Goal: Transaction & Acquisition: Download file/media

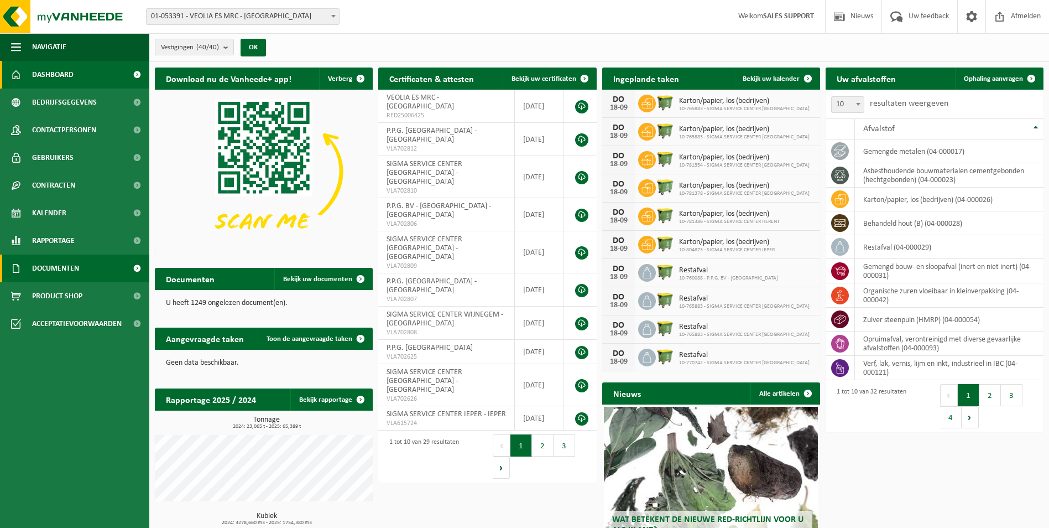
click at [75, 265] on span "Documenten" at bounding box center [55, 268] width 47 height 28
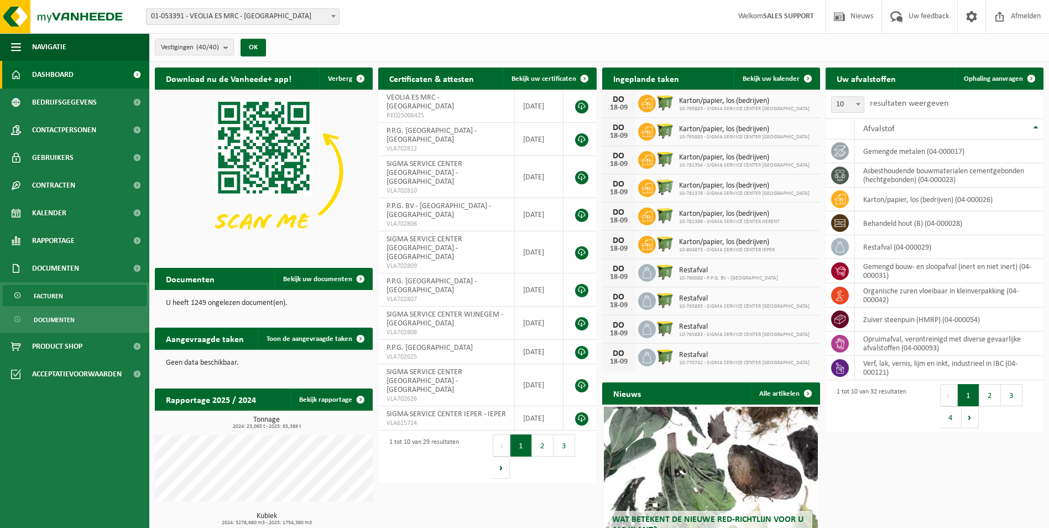
click at [55, 299] on span "Facturen" at bounding box center [48, 295] width 29 height 21
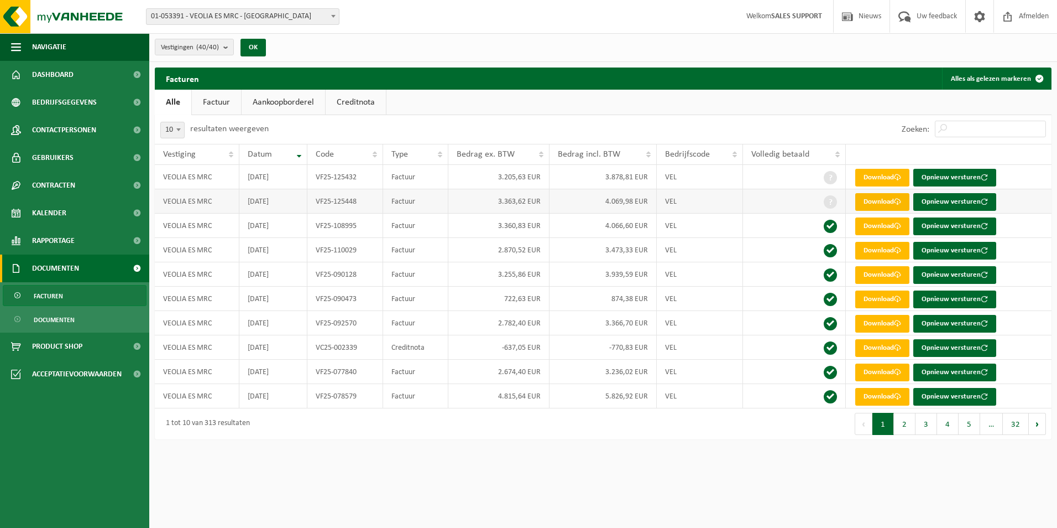
click at [901, 206] on link "Download" at bounding box center [882, 202] width 54 height 18
click at [894, 176] on link "Download" at bounding box center [882, 178] width 54 height 18
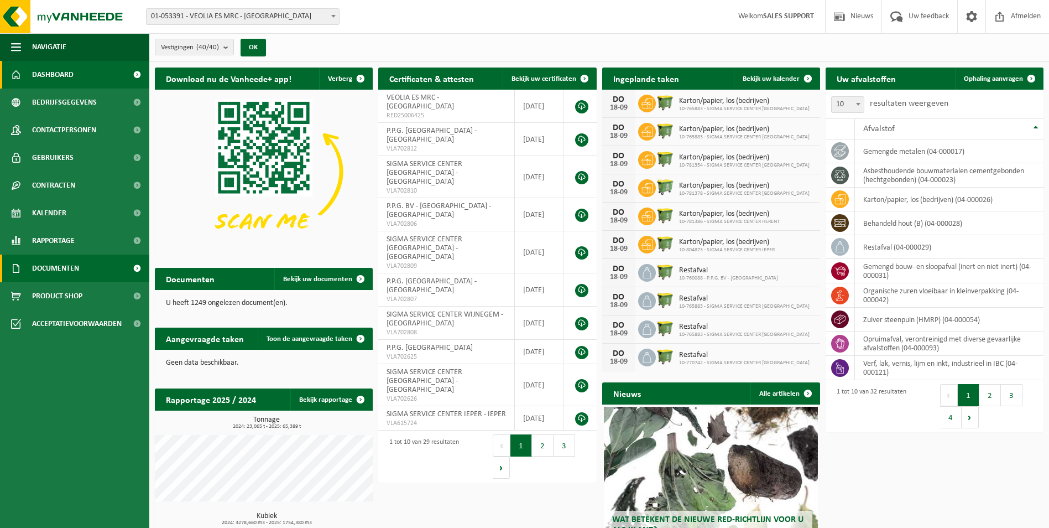
click at [76, 264] on span "Documenten" at bounding box center [55, 268] width 47 height 28
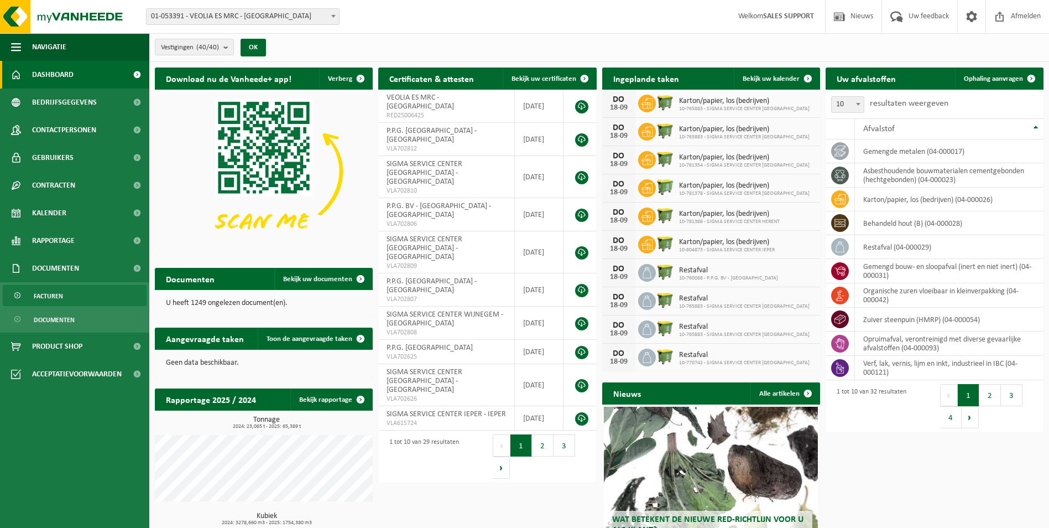
click at [56, 291] on span "Facturen" at bounding box center [48, 295] width 29 height 21
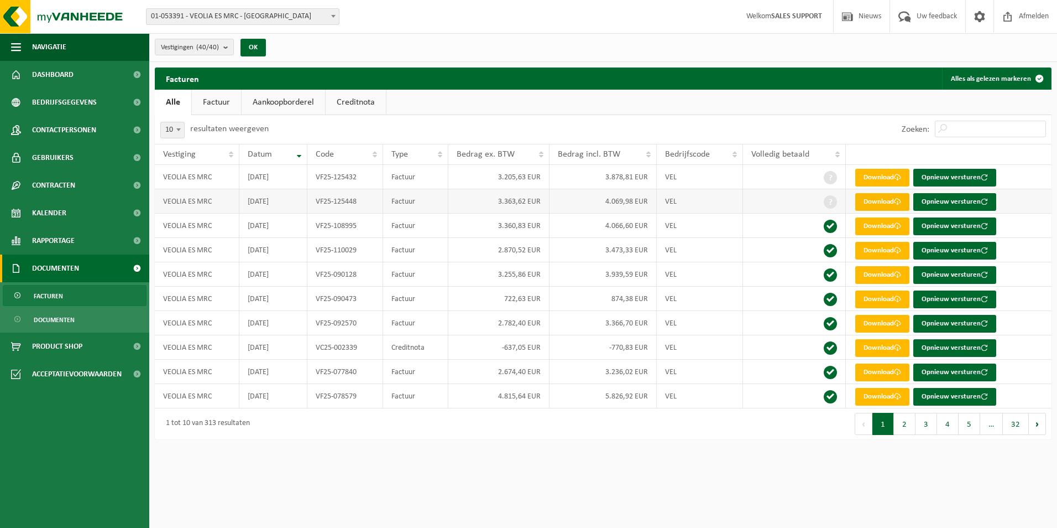
click at [890, 204] on link "Download" at bounding box center [882, 202] width 54 height 18
